Goal: Transaction & Acquisition: Purchase product/service

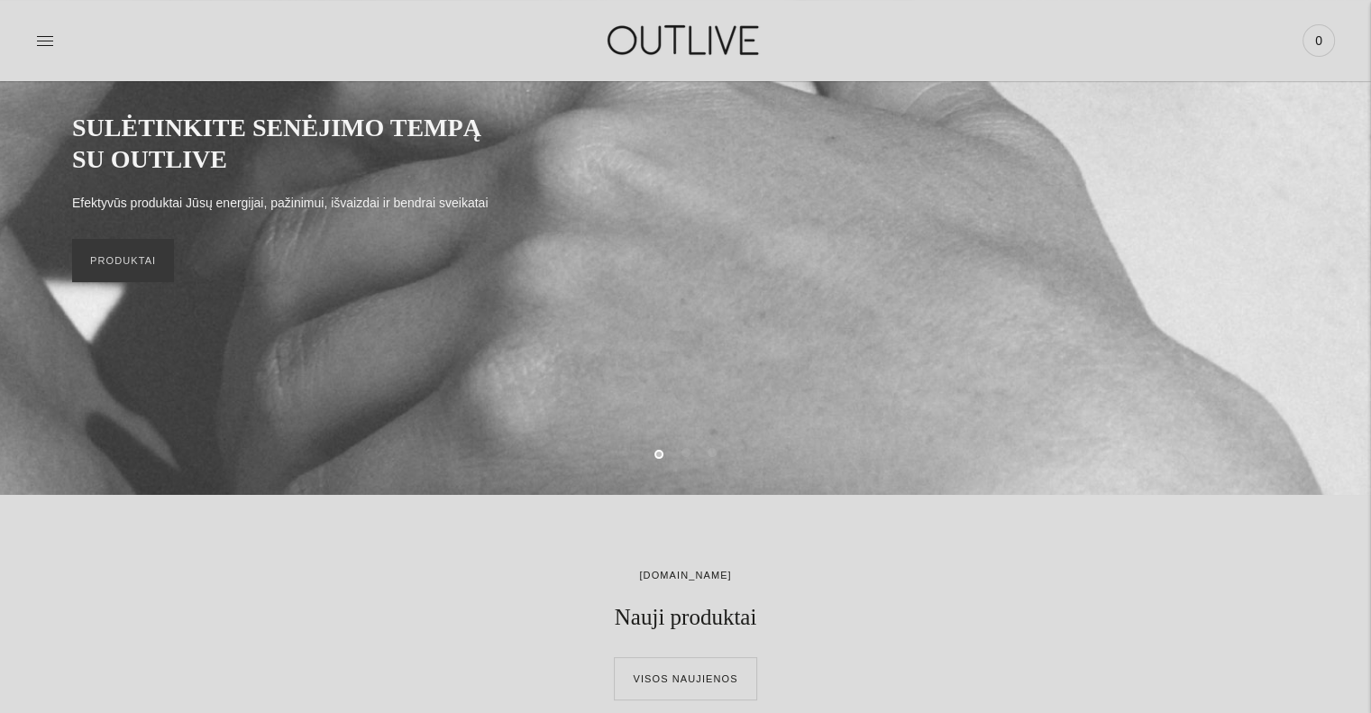
scroll to position [219, 0]
click at [637, 621] on h2 "Nauji produktai" at bounding box center [686, 617] width 324 height 30
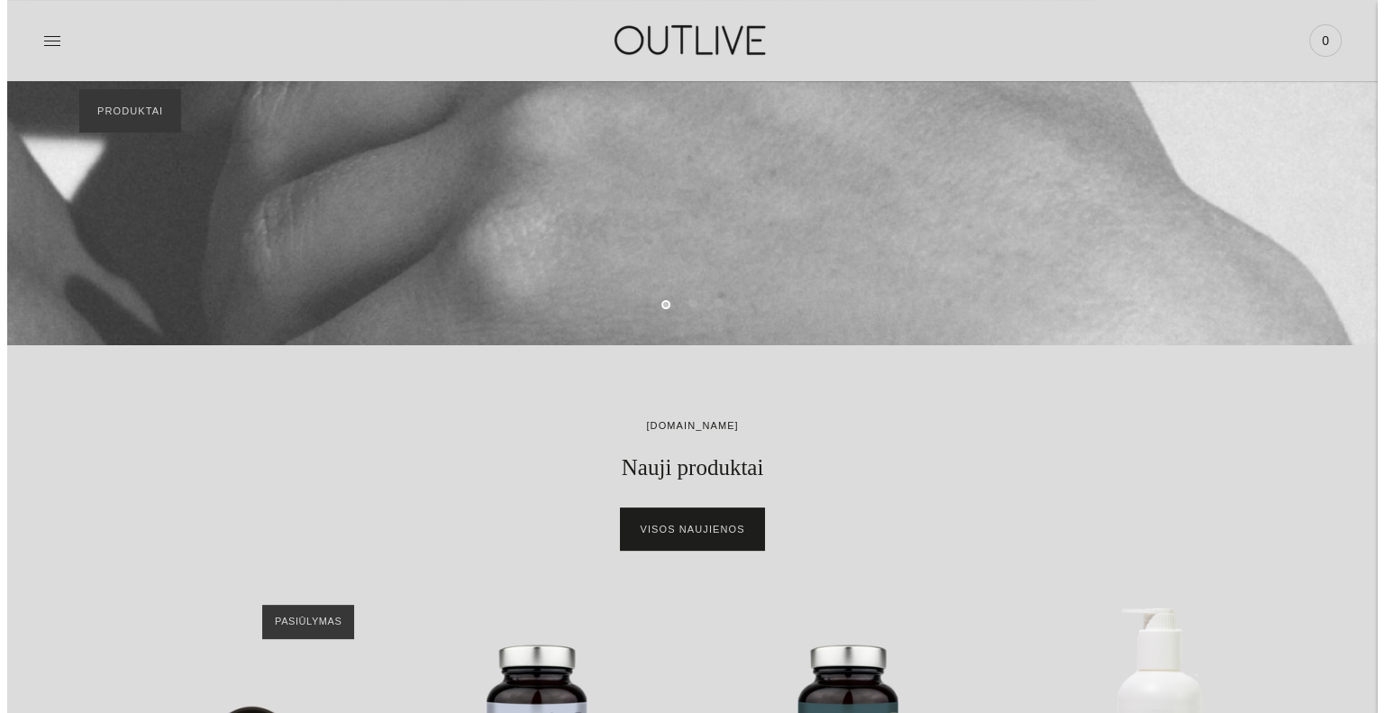
scroll to position [0, 0]
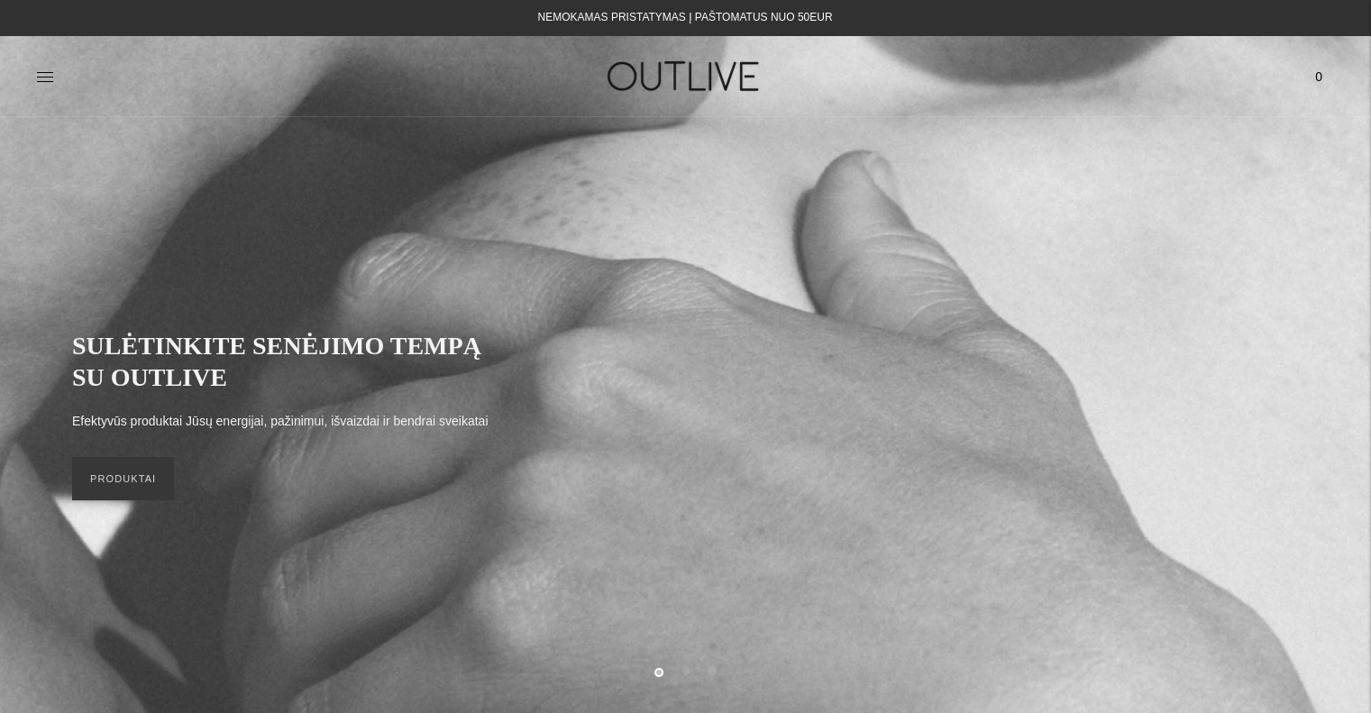
click at [1319, 72] on span "0" at bounding box center [1318, 76] width 25 height 25
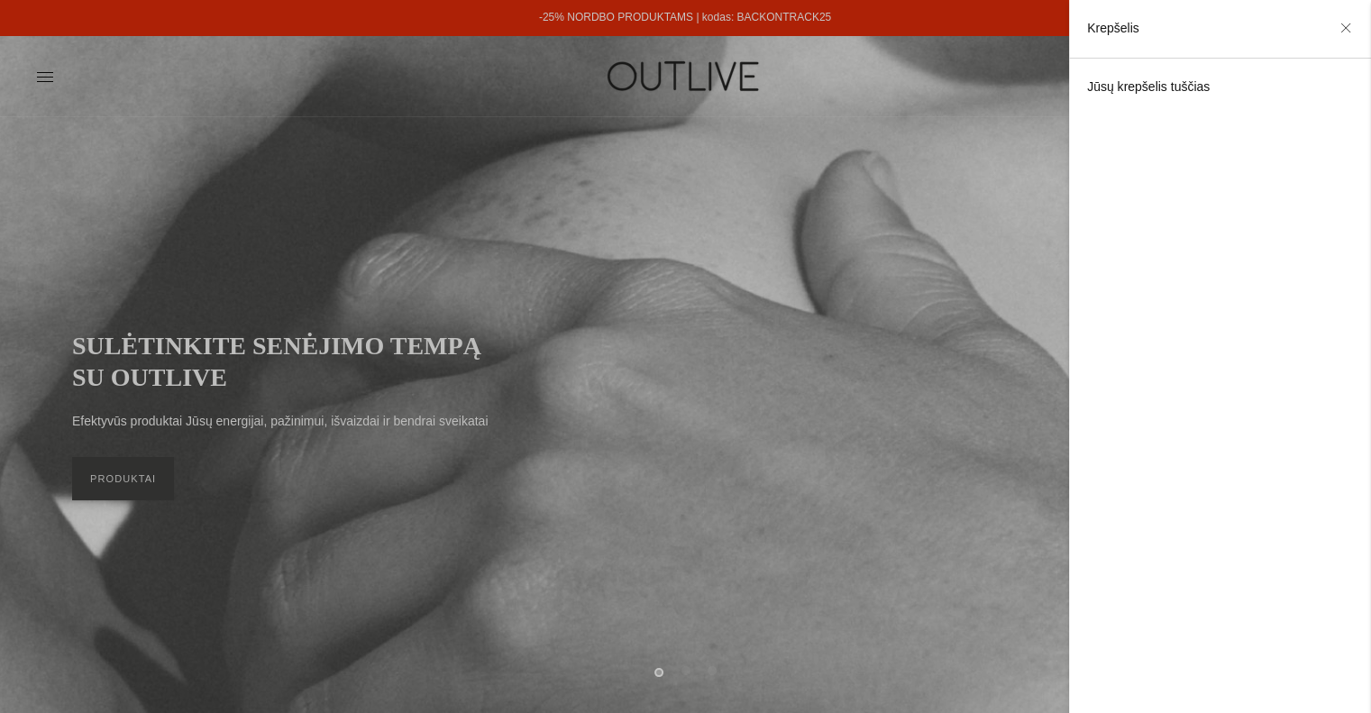
click at [551, 473] on div at bounding box center [685, 356] width 1371 height 713
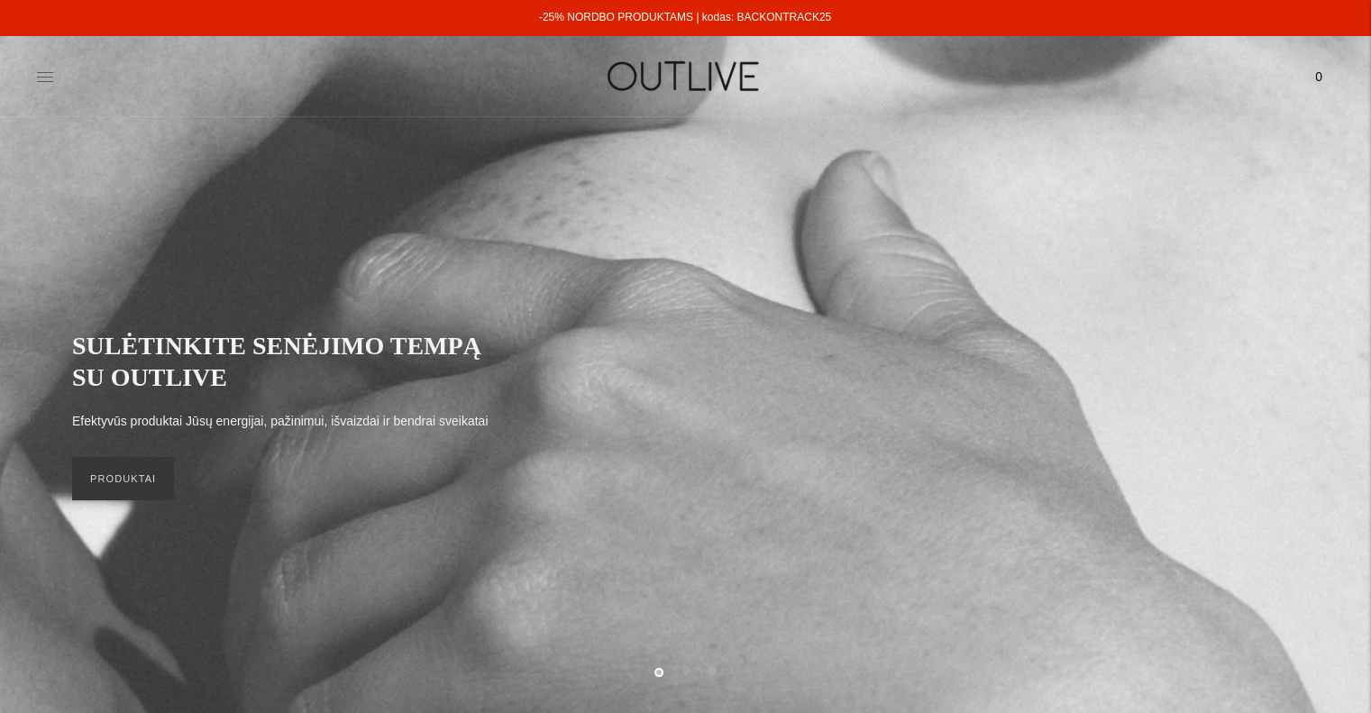
click at [50, 71] on icon at bounding box center [45, 77] width 18 height 18
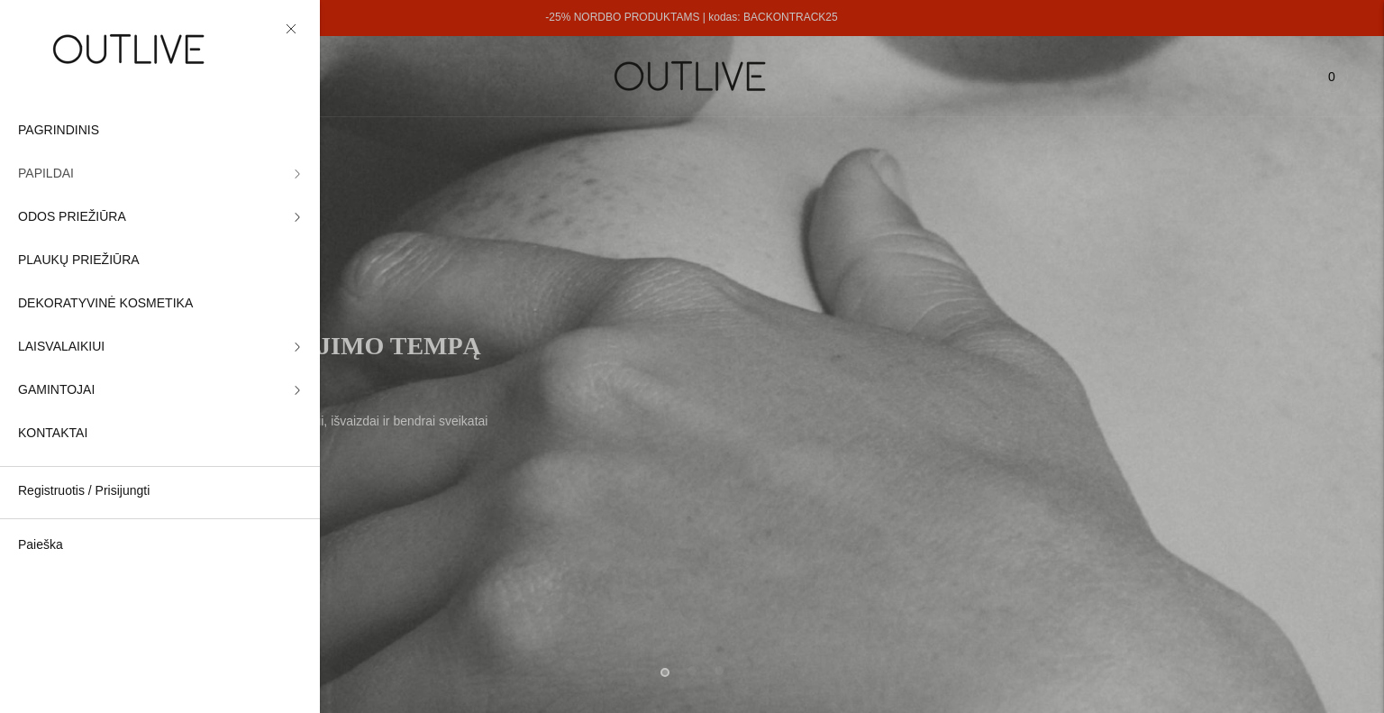
click at [29, 172] on span "PAPILDAI" at bounding box center [46, 174] width 56 height 22
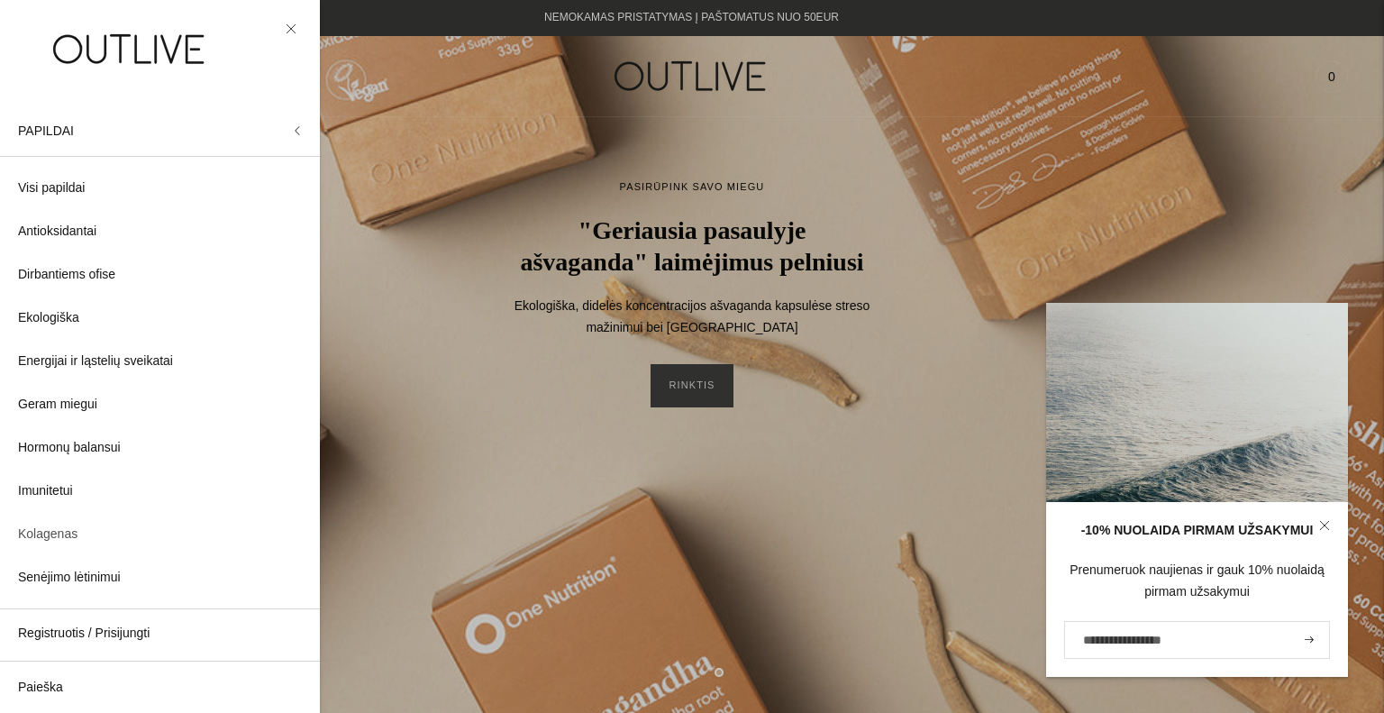
click at [32, 527] on span "Kolagenas" at bounding box center [47, 535] width 59 height 22
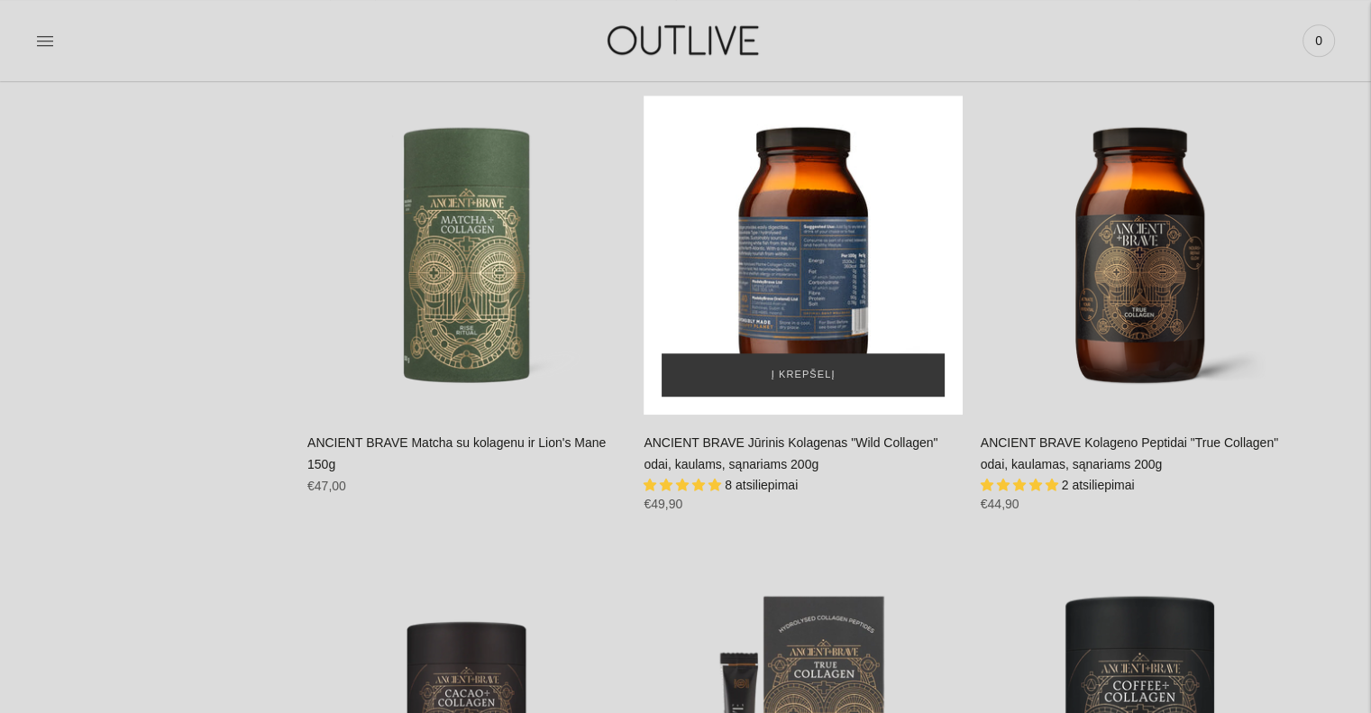
scroll to position [1276, 0]
click at [788, 262] on div "ANCIENT BRAVE Jūrinis Kolagenas" at bounding box center [802, 255] width 318 height 318
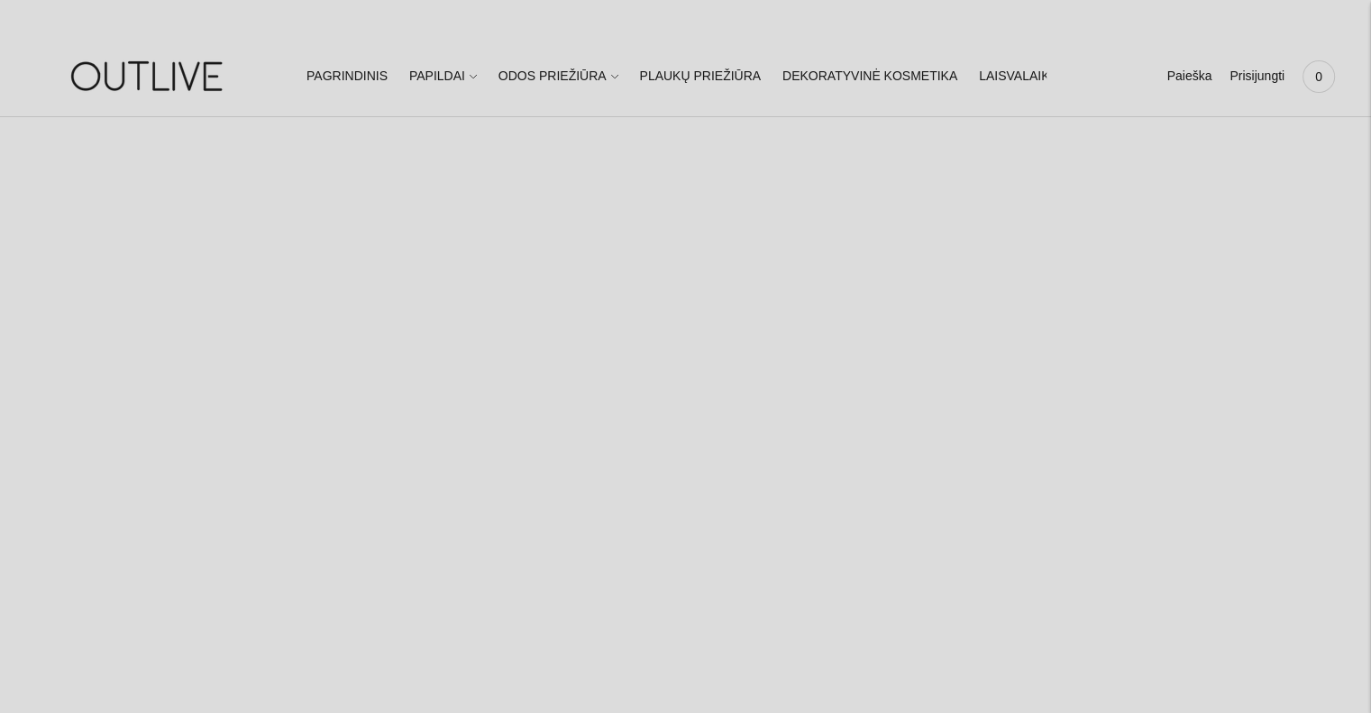
select select "**********"
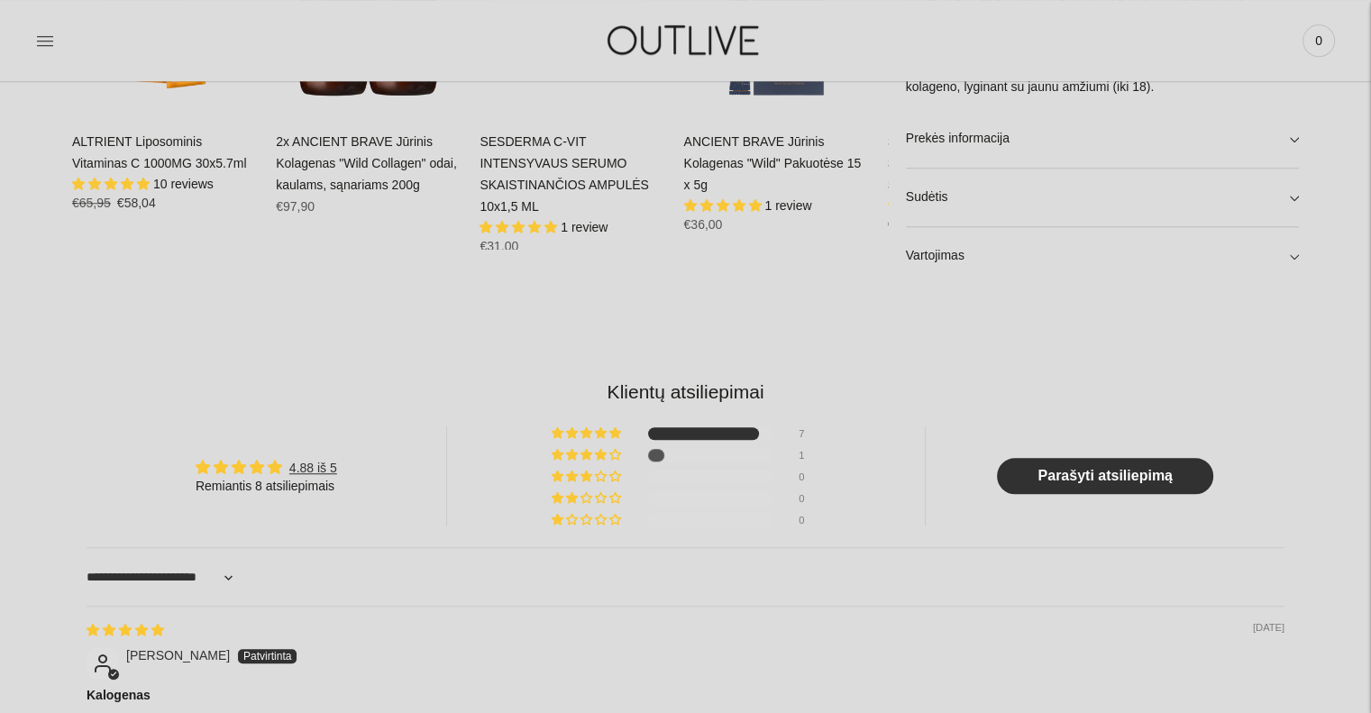
scroll to position [1227, 0]
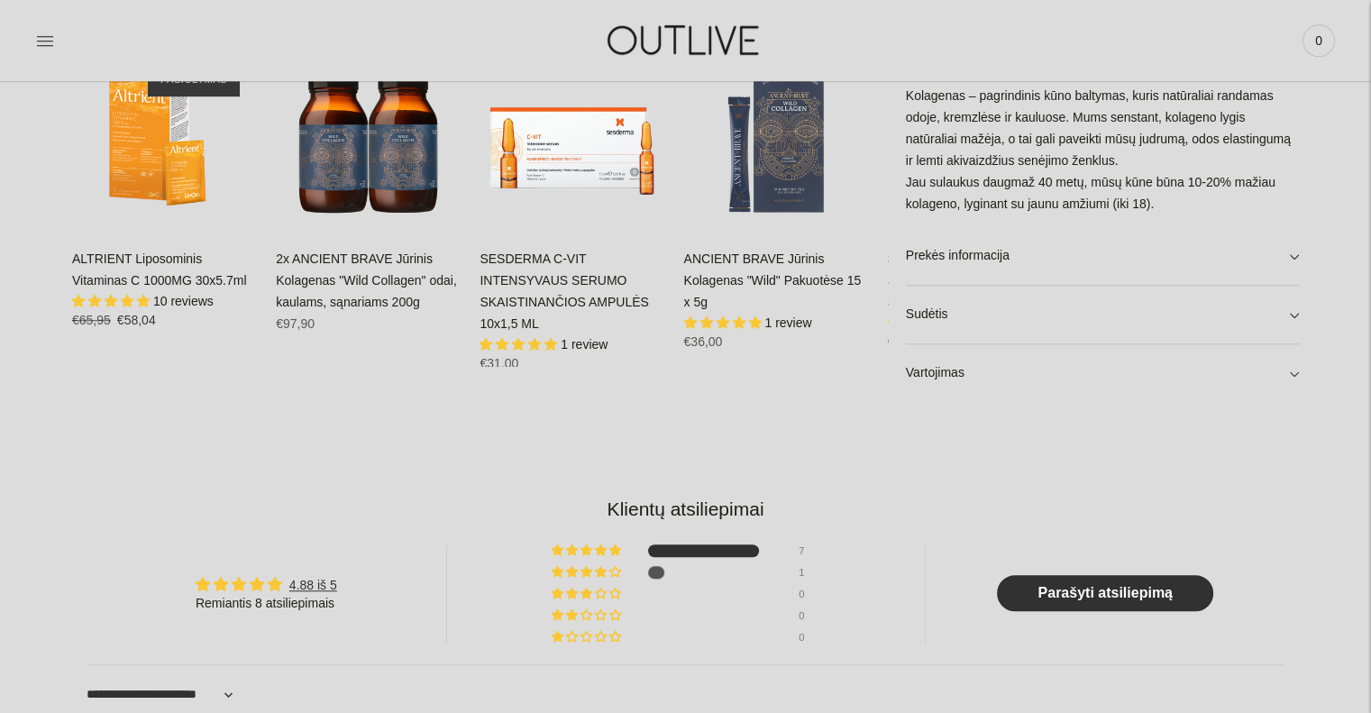
click at [351, 291] on div "2x ANCIENT BRAVE Jūrinis Kolagenas "Wild Collagen" odai, kaulams, sąnariams 200…" at bounding box center [369, 298] width 186 height 99
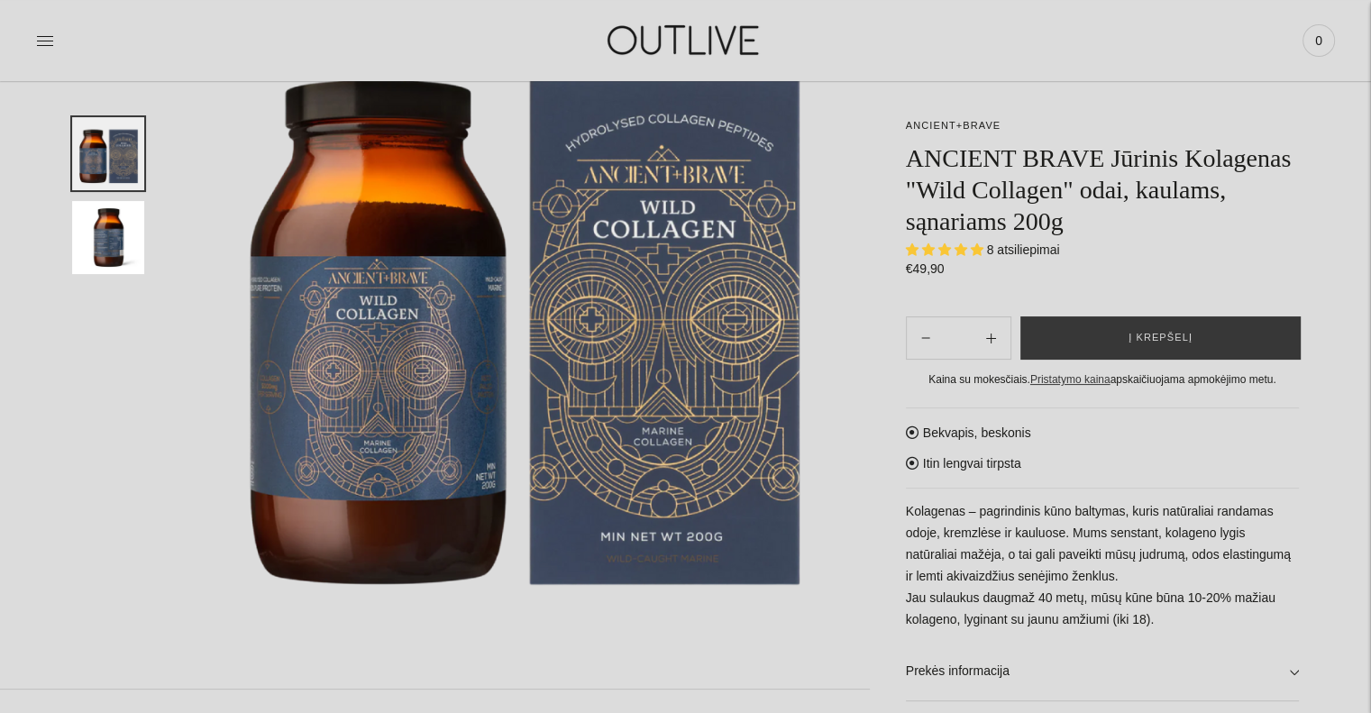
scroll to position [229, 0]
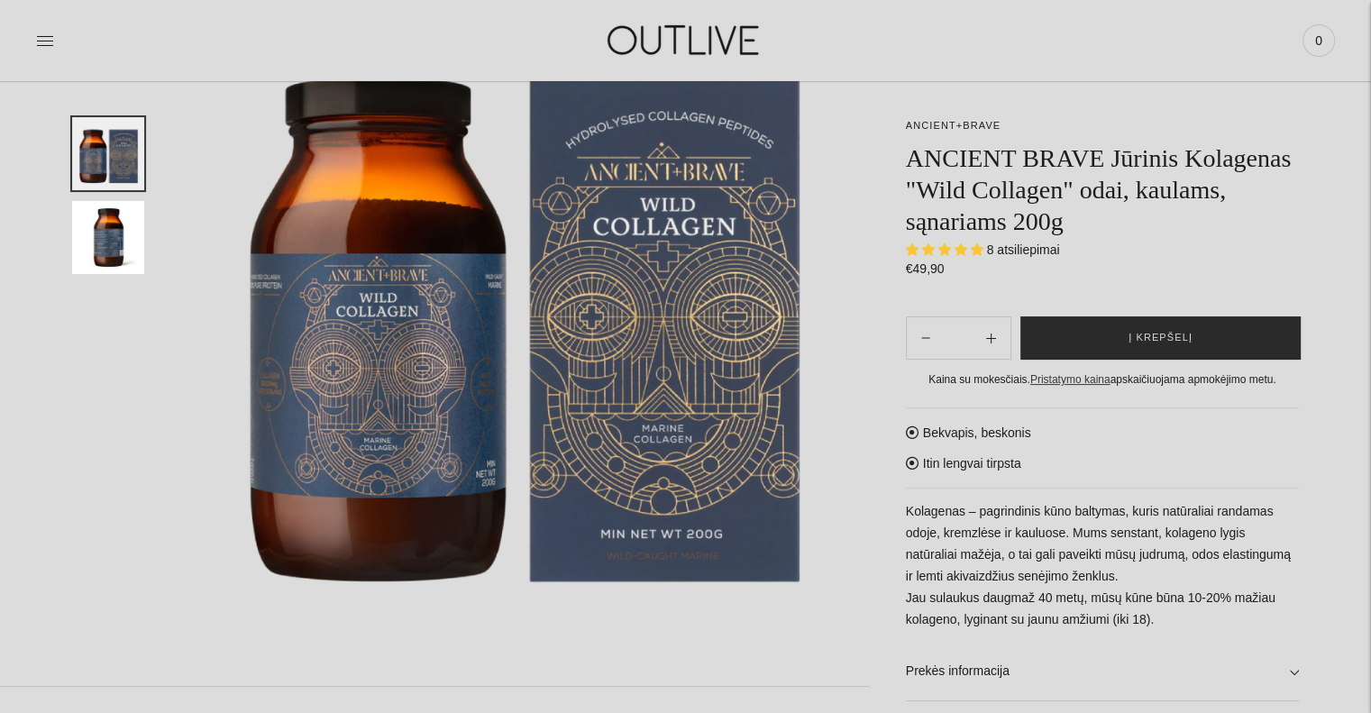
click at [1059, 345] on button "Į krepšelį" at bounding box center [1160, 337] width 280 height 43
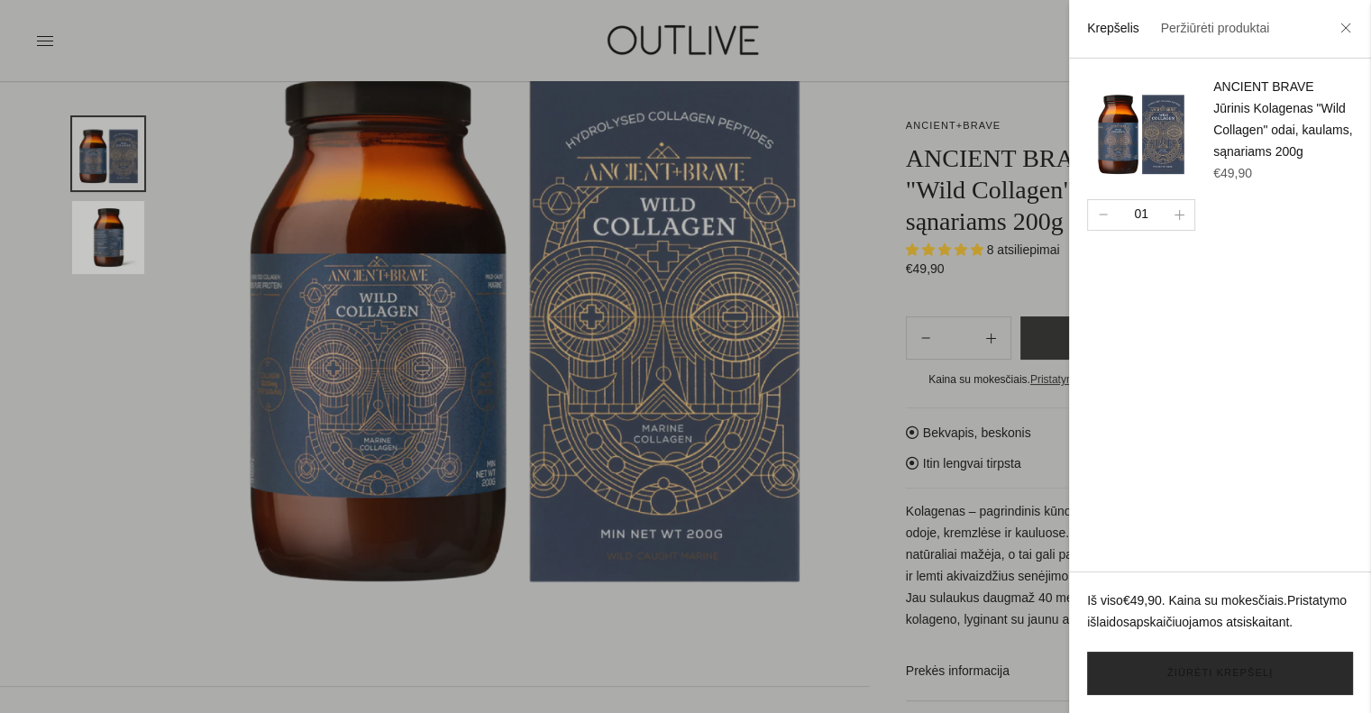
click at [1122, 674] on link "Žiūrėti krepšelį" at bounding box center [1220, 672] width 266 height 43
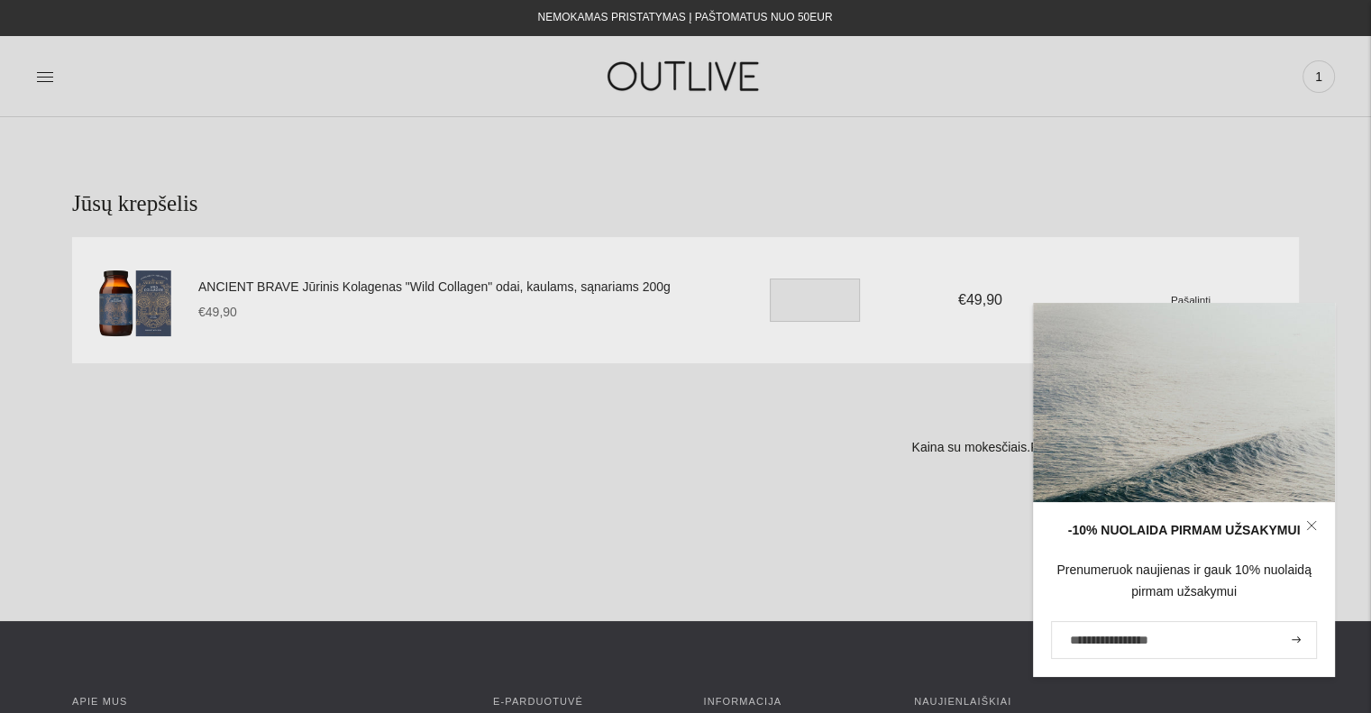
click at [864, 502] on div "Atnaujinti Toliau" at bounding box center [899, 496] width 797 height 54
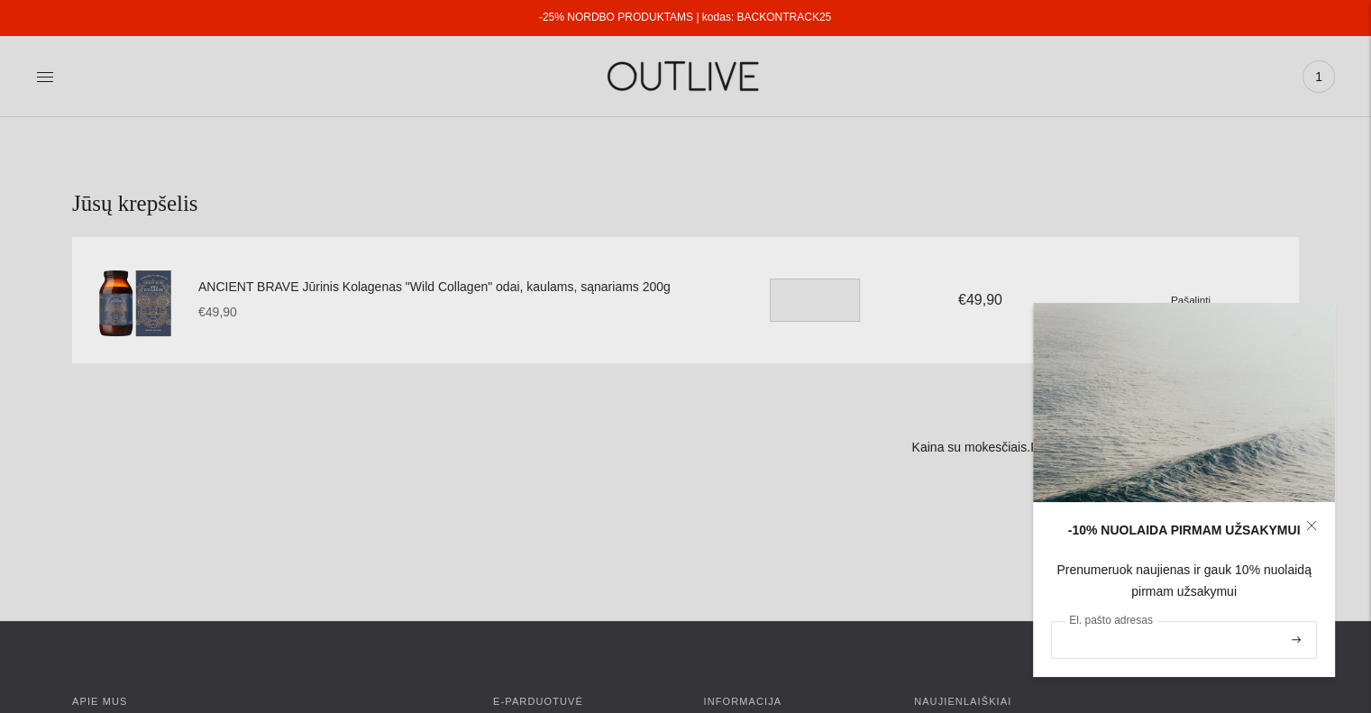
click at [1092, 644] on input "El. pašto adresas" at bounding box center [1184, 640] width 266 height 38
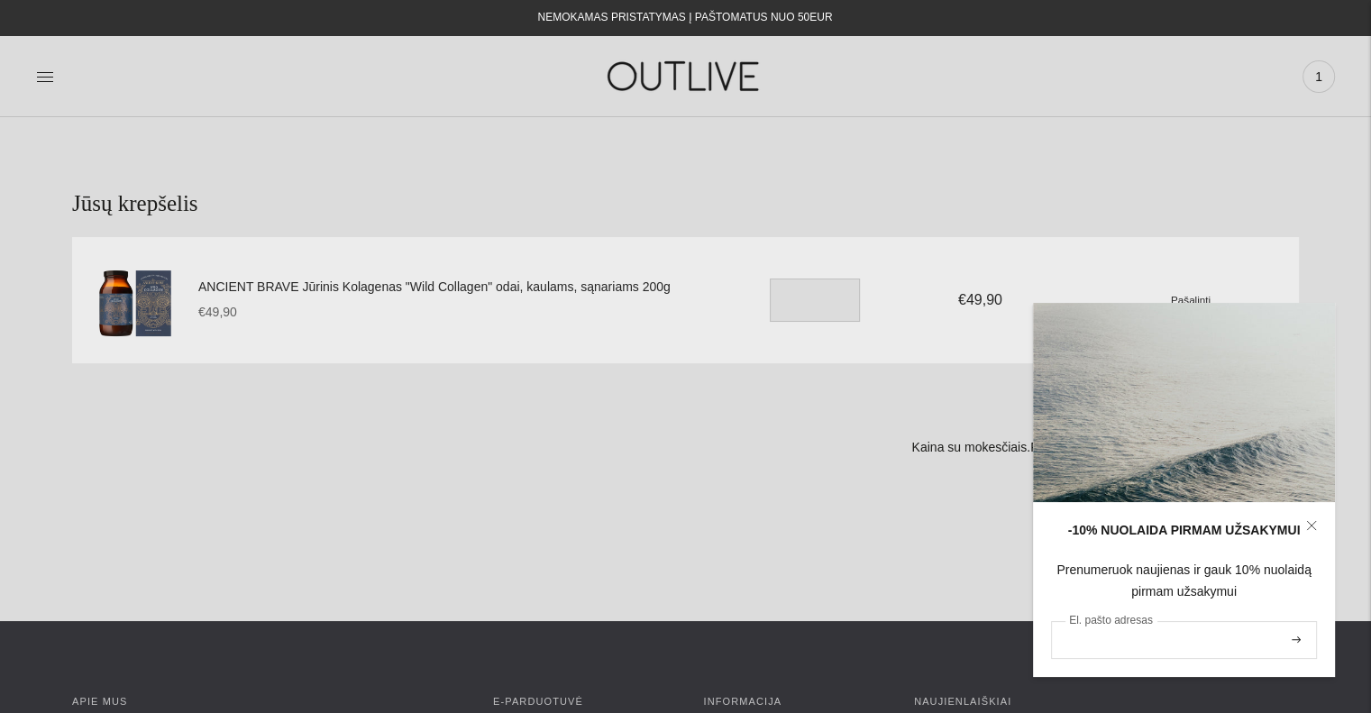
click at [1115, 637] on input "El. pašto adresas" at bounding box center [1184, 640] width 266 height 38
type input "**********"
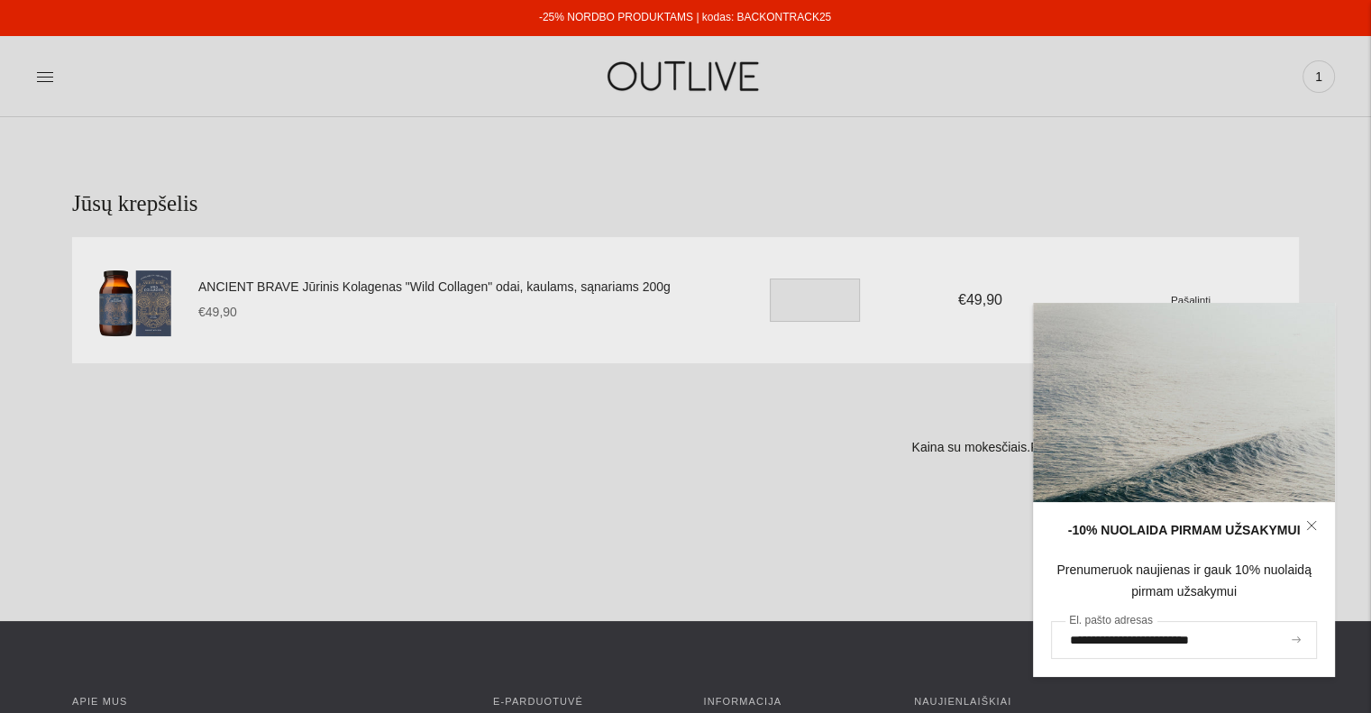
click at [1297, 637] on icon "submit" at bounding box center [1295, 639] width 9 height 6
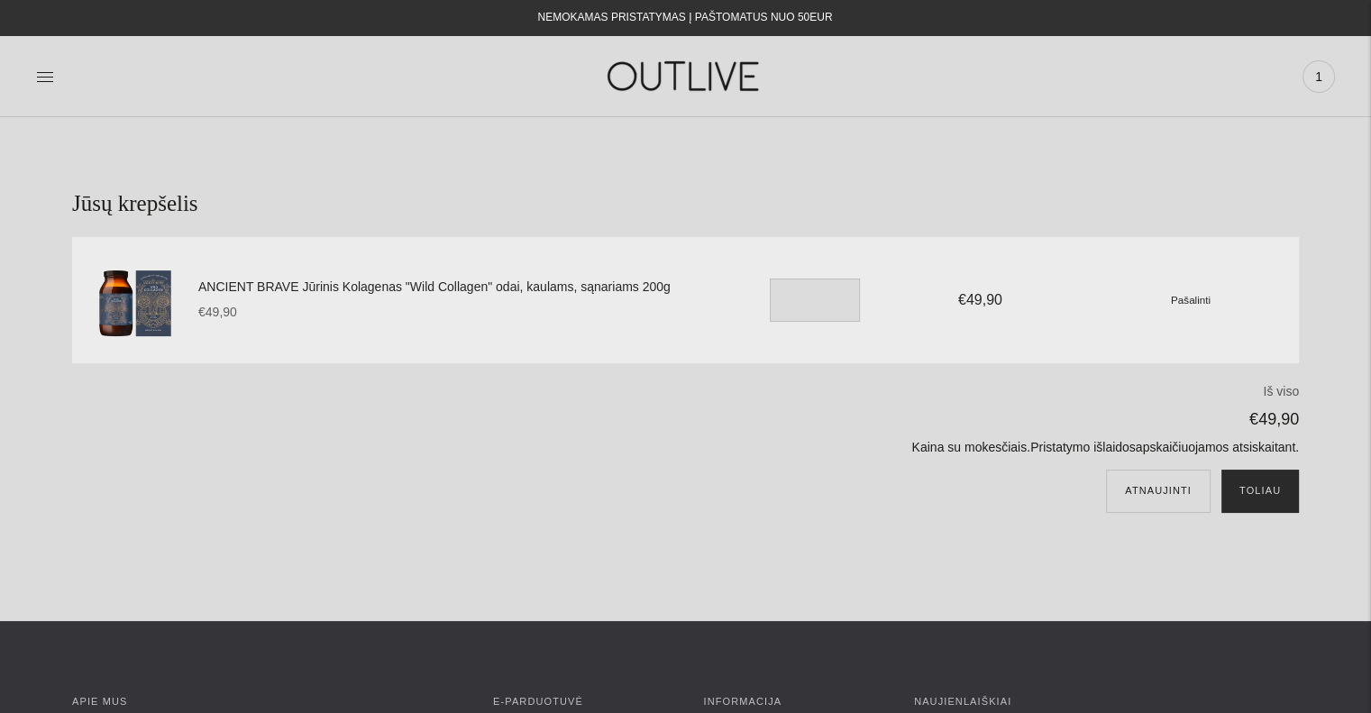
click at [1261, 487] on button "Toliau" at bounding box center [1259, 490] width 77 height 43
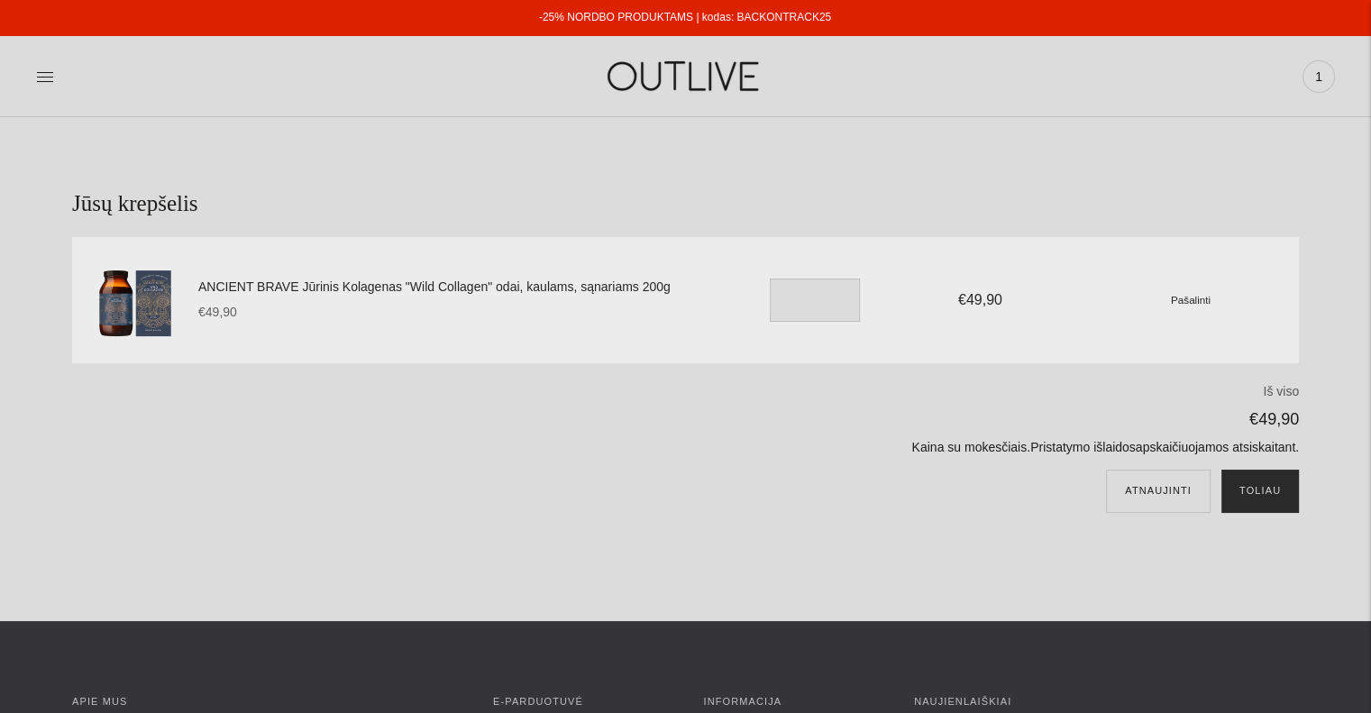
click at [1263, 482] on button "Toliau" at bounding box center [1259, 490] width 77 height 43
